Goal: Check status: Verify the current state of an ongoing process or item

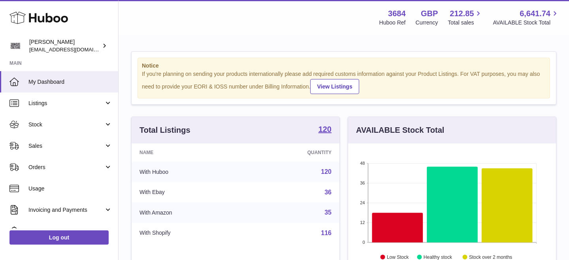
scroll to position [123, 208]
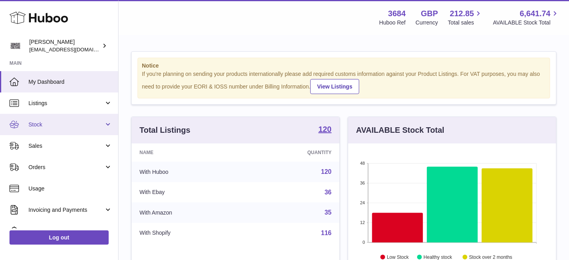
click at [44, 120] on link "Stock" at bounding box center [59, 124] width 118 height 21
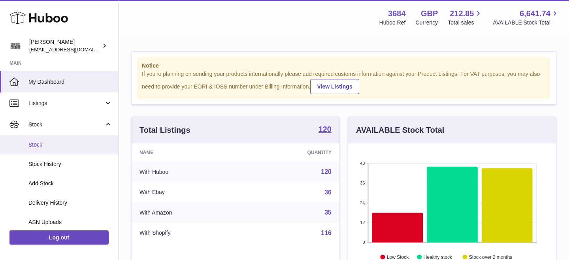
click at [39, 144] on span "Stock" at bounding box center [70, 145] width 84 height 8
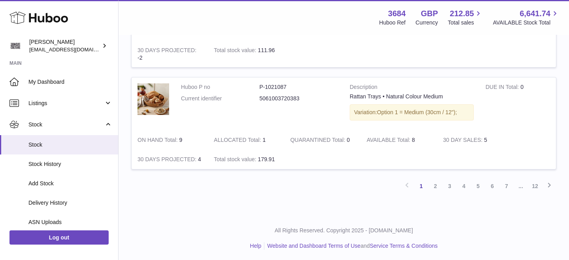
scroll to position [982, 0]
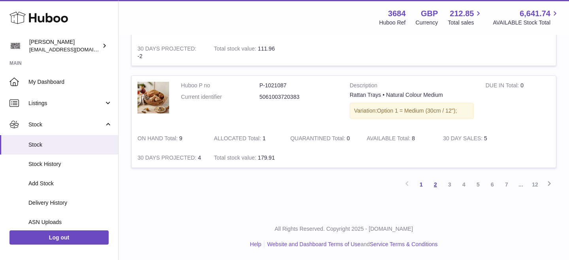
click at [434, 192] on link "2" at bounding box center [435, 184] width 14 height 14
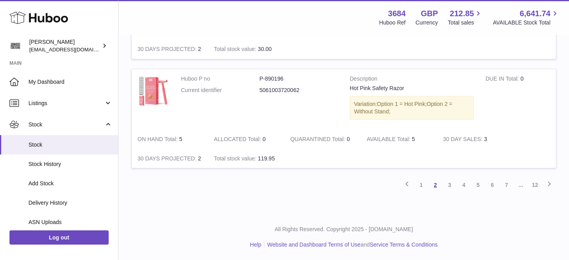
scroll to position [988, 0]
click at [450, 185] on link "3" at bounding box center [449, 184] width 14 height 14
click at [462, 190] on link "4" at bounding box center [464, 184] width 14 height 14
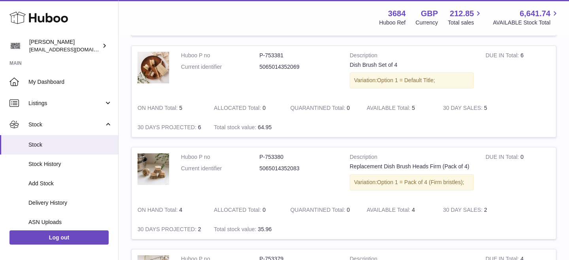
scroll to position [312, 0]
